Goal: Communication & Community: Answer question/provide support

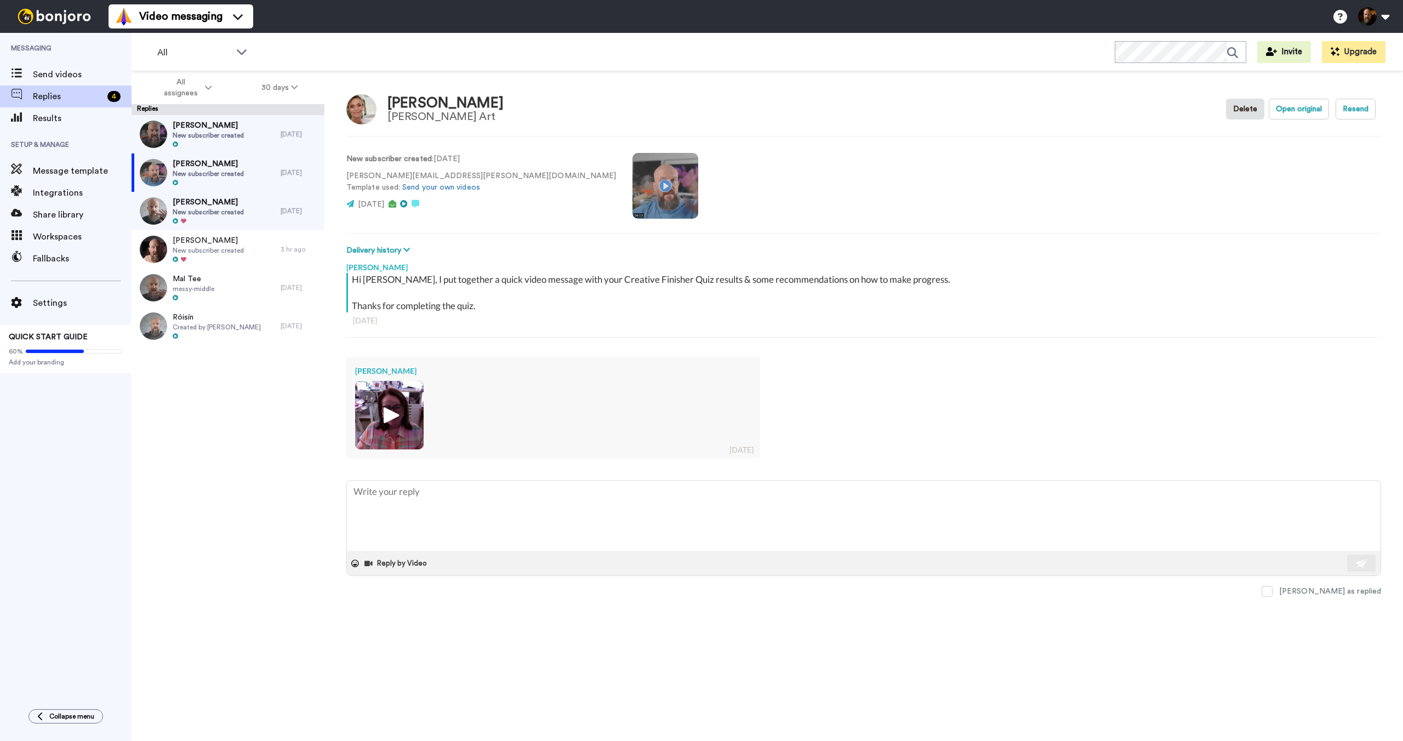
type textarea "x"
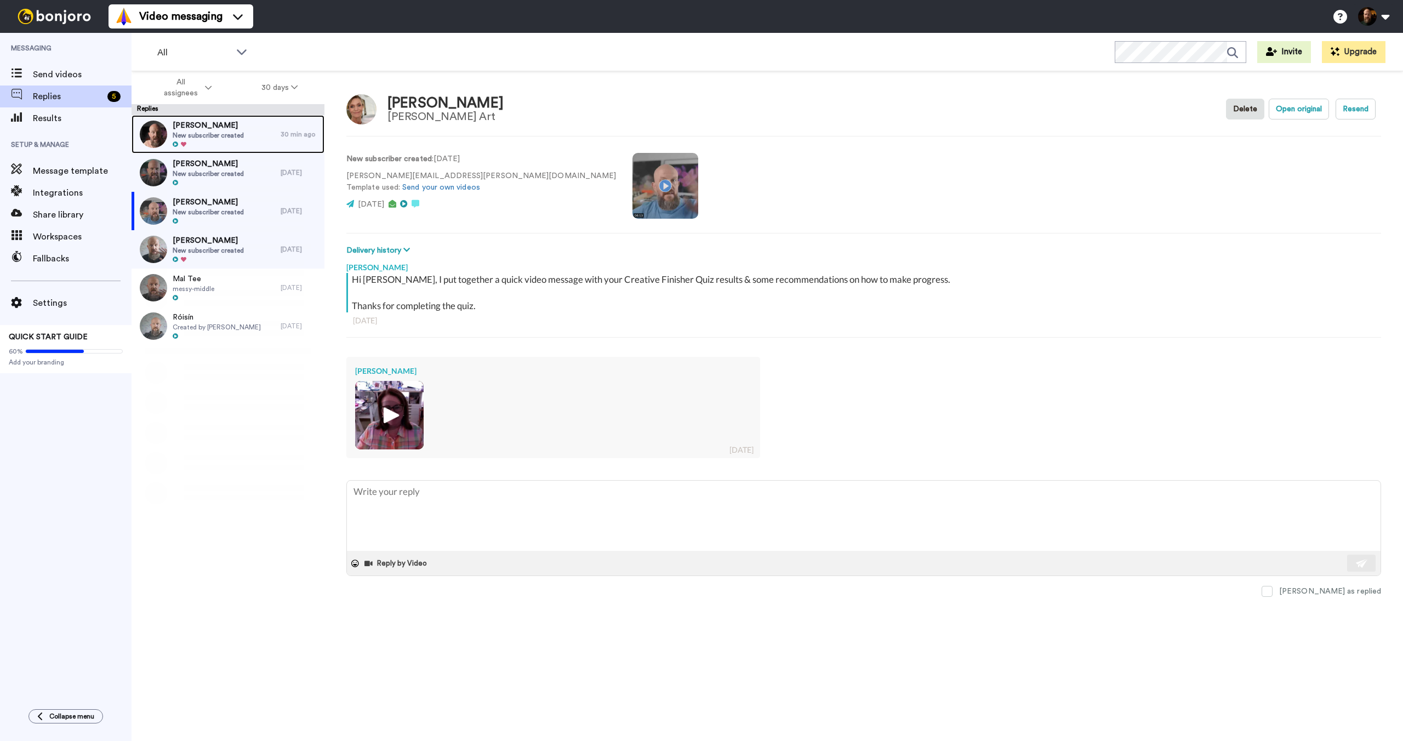
click at [245, 139] on div "Alex V New subscriber created" at bounding box center [206, 134] width 149 height 38
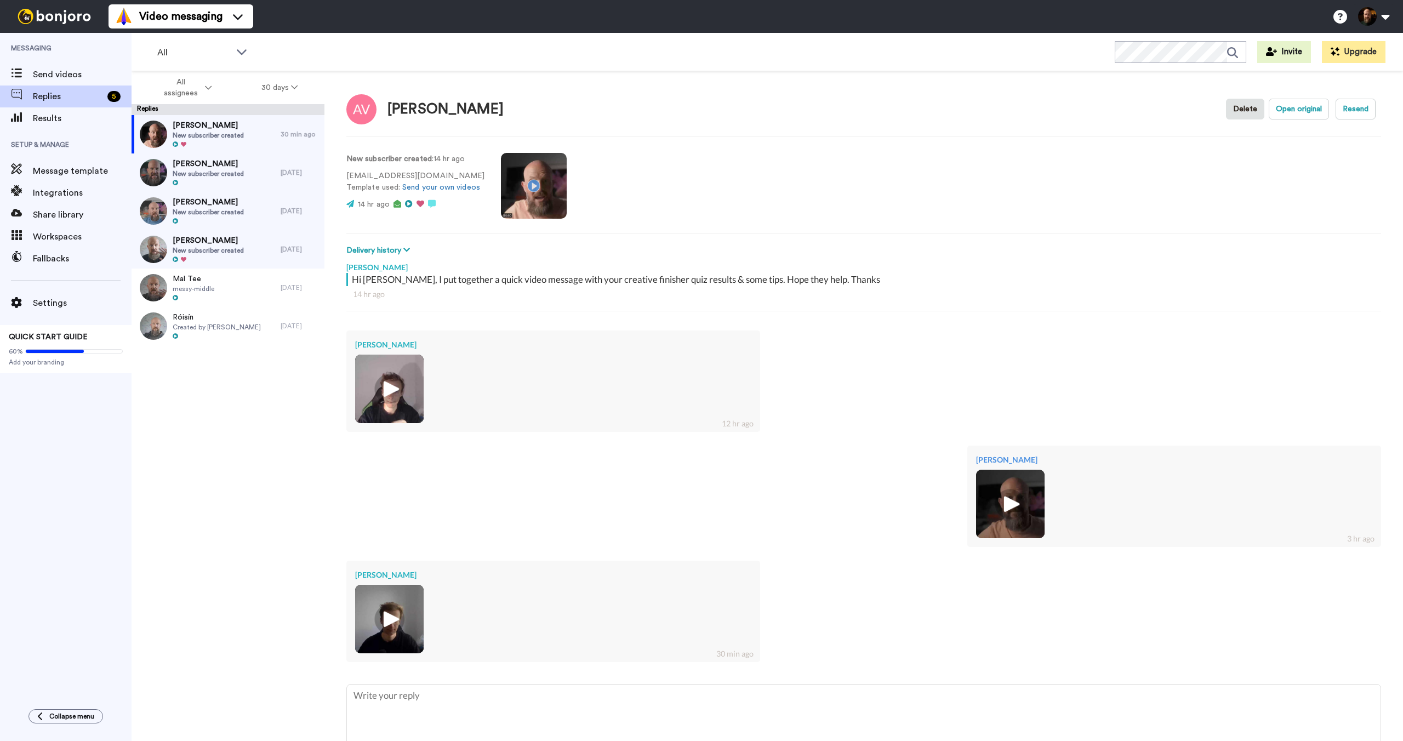
click at [397, 622] on img at bounding box center [389, 619] width 30 height 30
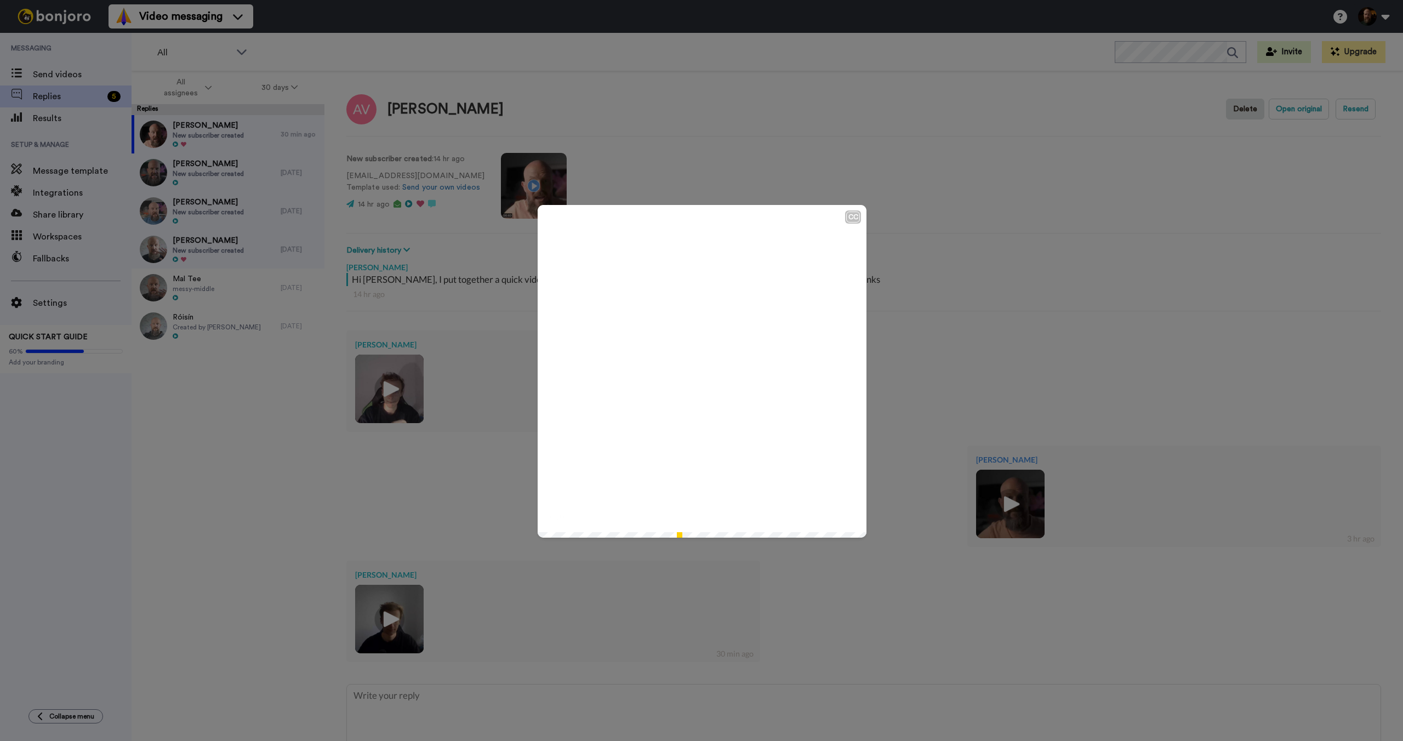
click at [708, 373] on icon at bounding box center [702, 371] width 29 height 29
click at [976, 340] on div "CC Play/Pause 1:56 / 1:56" at bounding box center [701, 370] width 1403 height 741
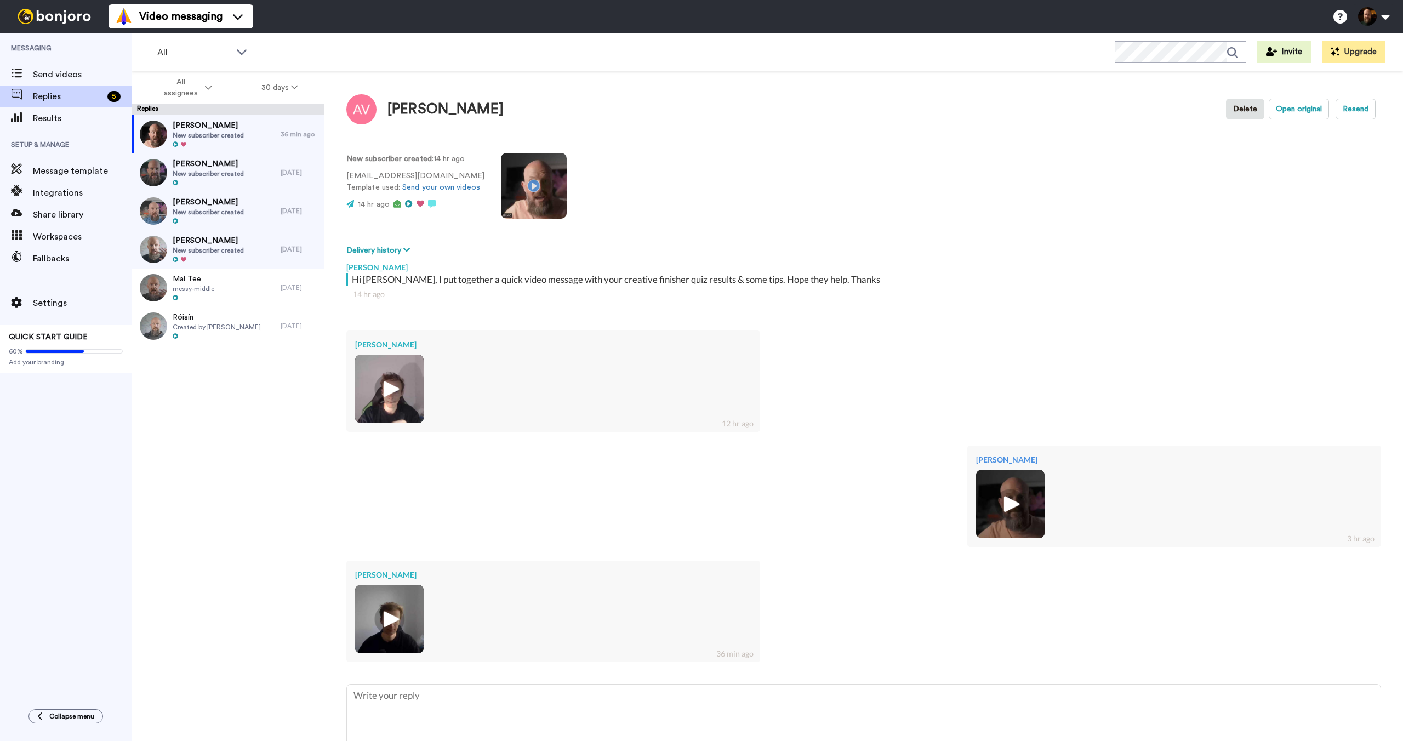
type textarea "x"
